Goal: Task Accomplishment & Management: Use online tool/utility

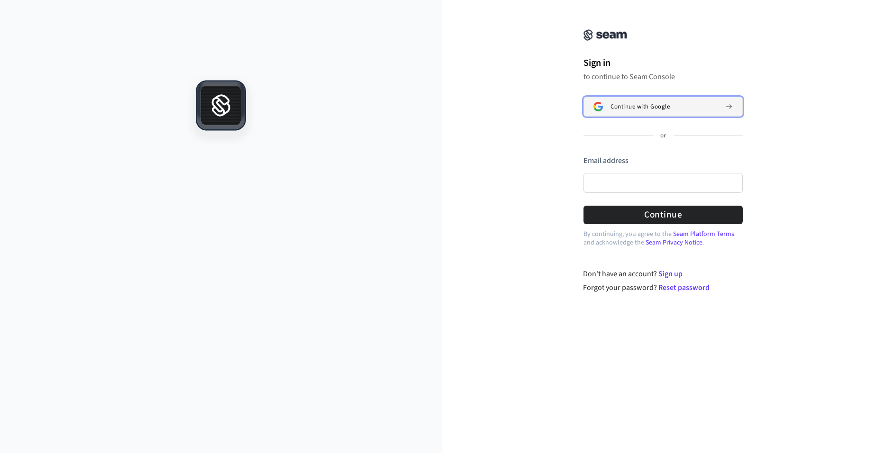
click at [628, 111] on button "Continue with Google" at bounding box center [662, 107] width 159 height 20
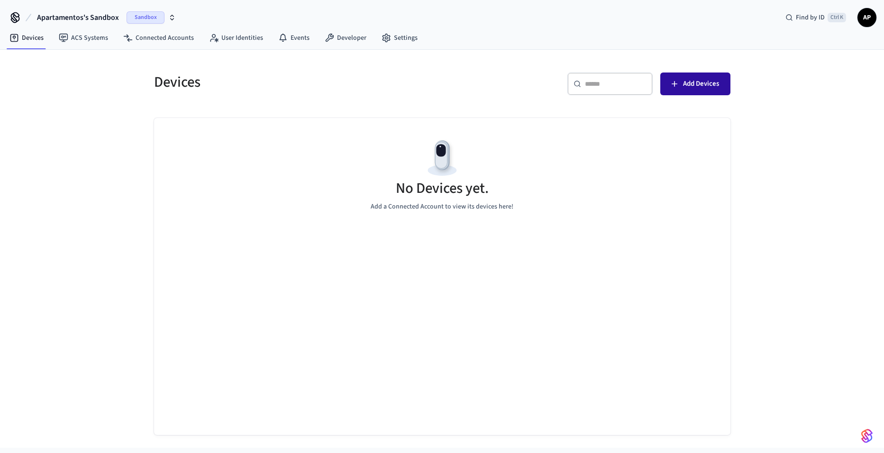
click at [700, 79] on span "Add Devices" at bounding box center [701, 84] width 36 height 12
